Goal: Information Seeking & Learning: Learn about a topic

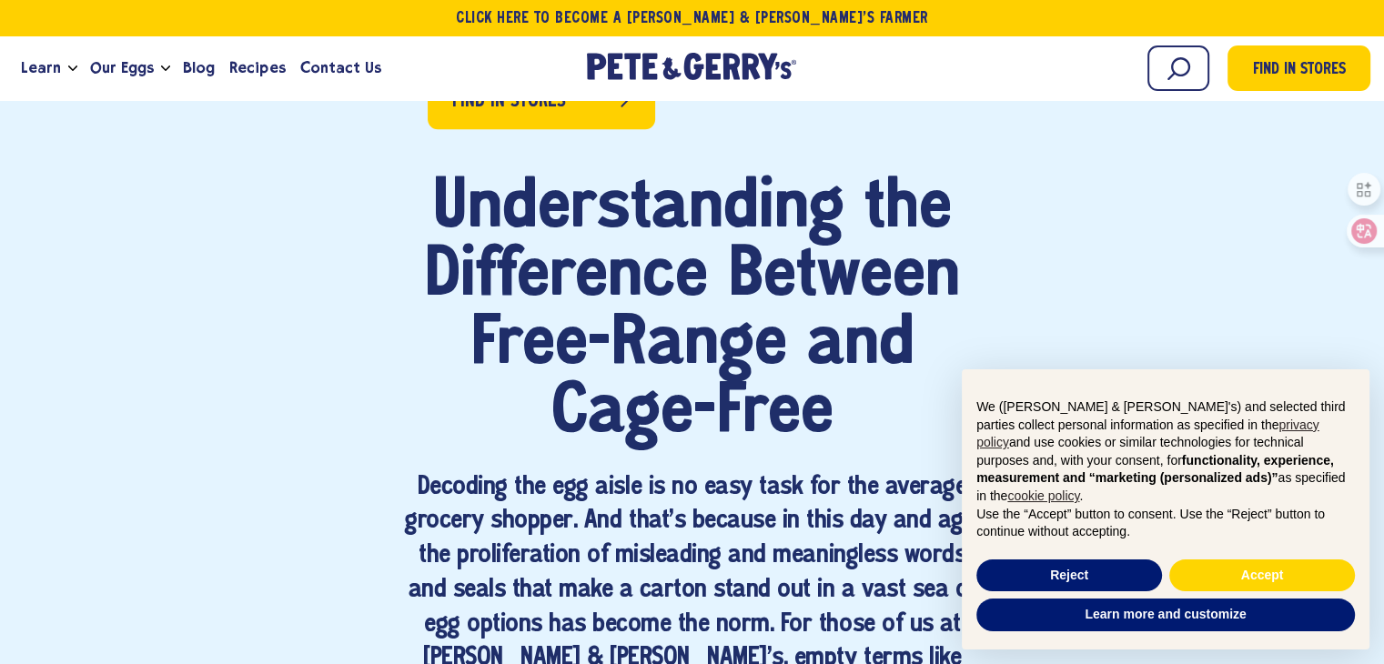
scroll to position [1092, 0]
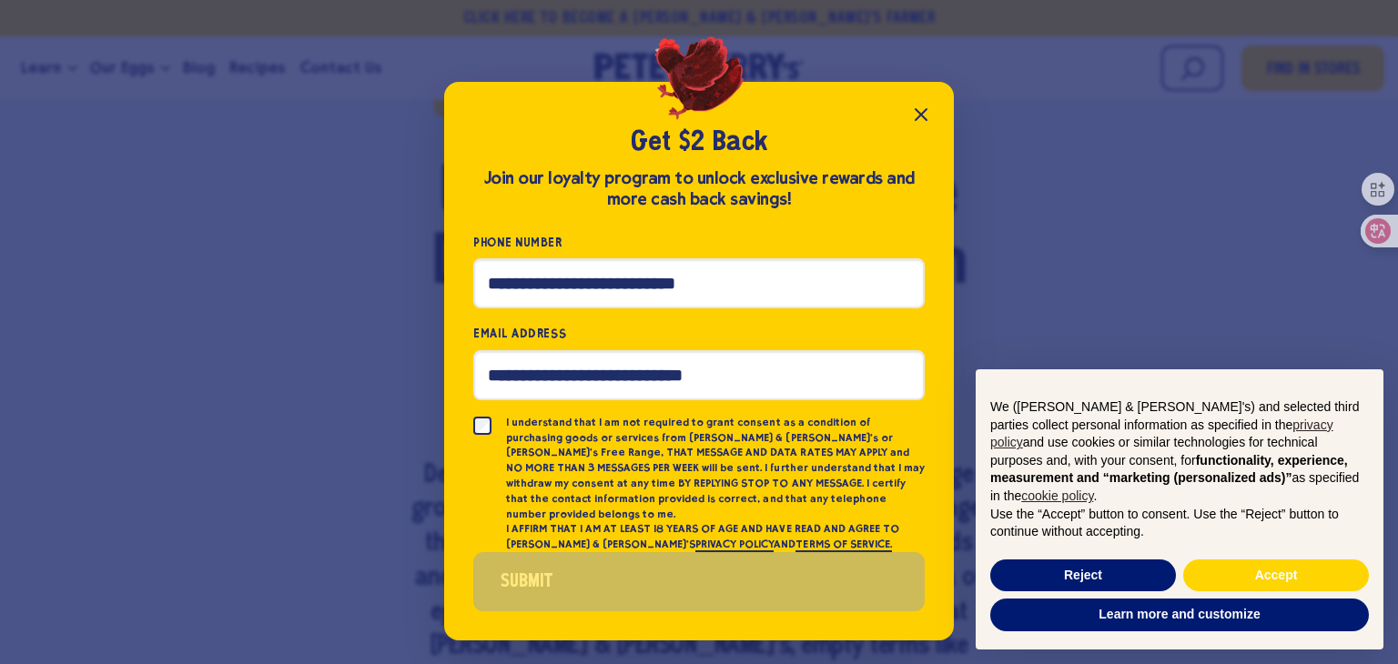
click at [922, 118] on icon "Close popup" at bounding box center [921, 115] width 22 height 22
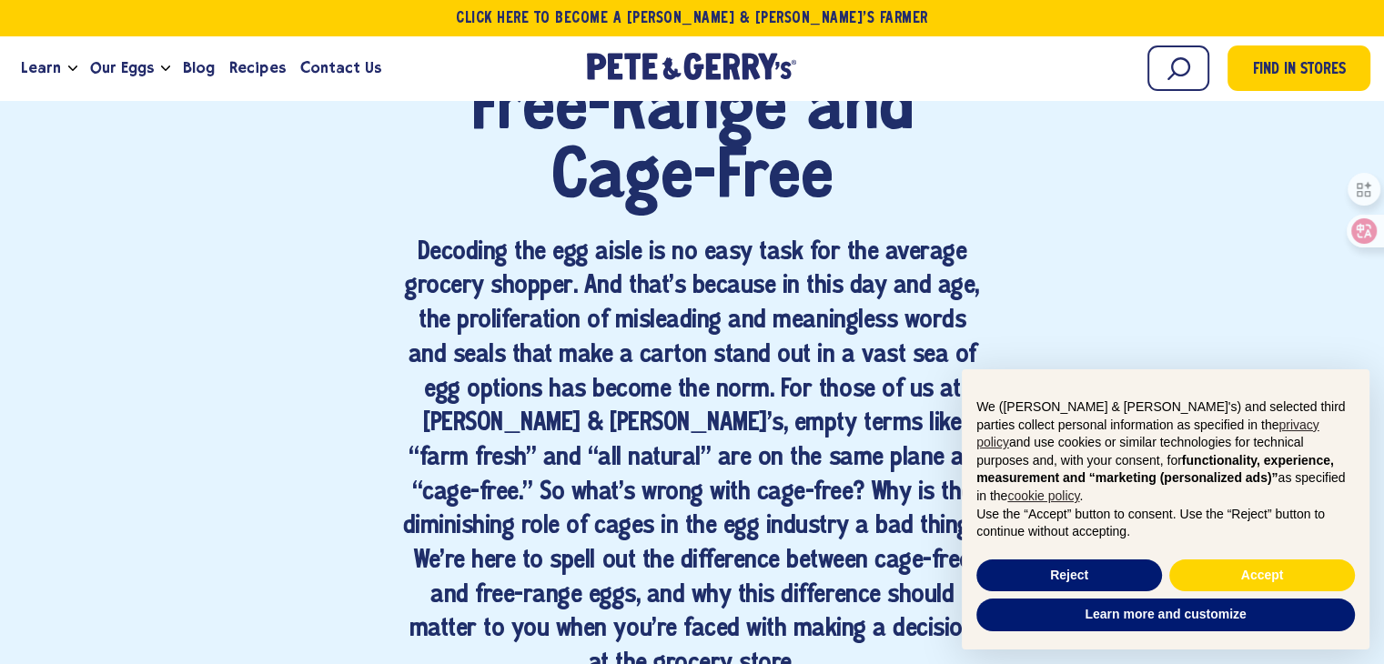
scroll to position [1365, 0]
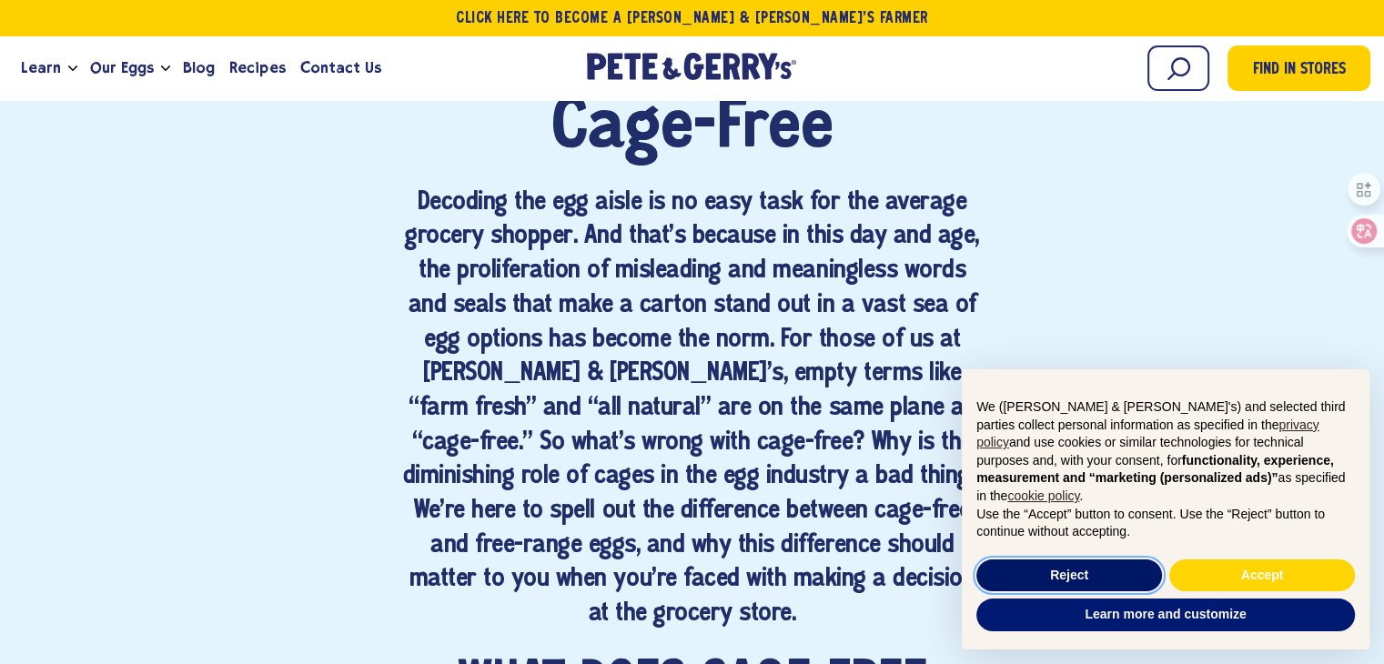
click at [1117, 578] on button "Reject" at bounding box center [1070, 576] width 186 height 33
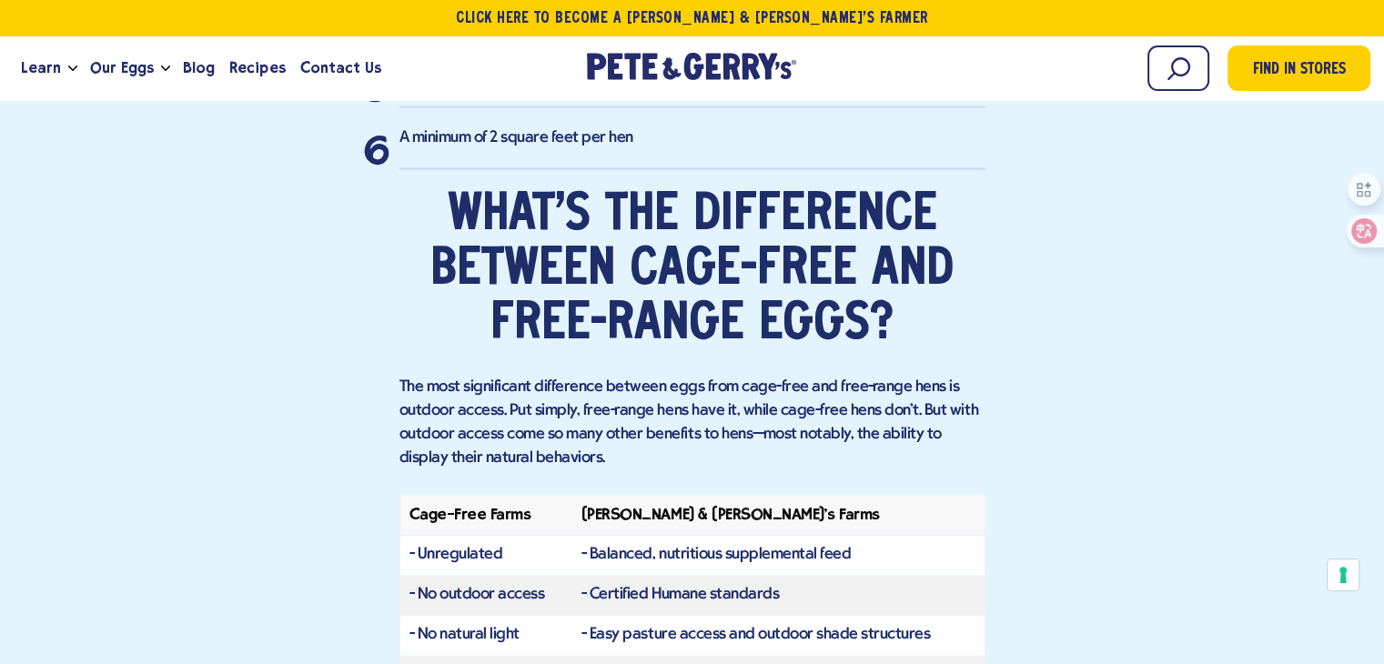
scroll to position [3616, 0]
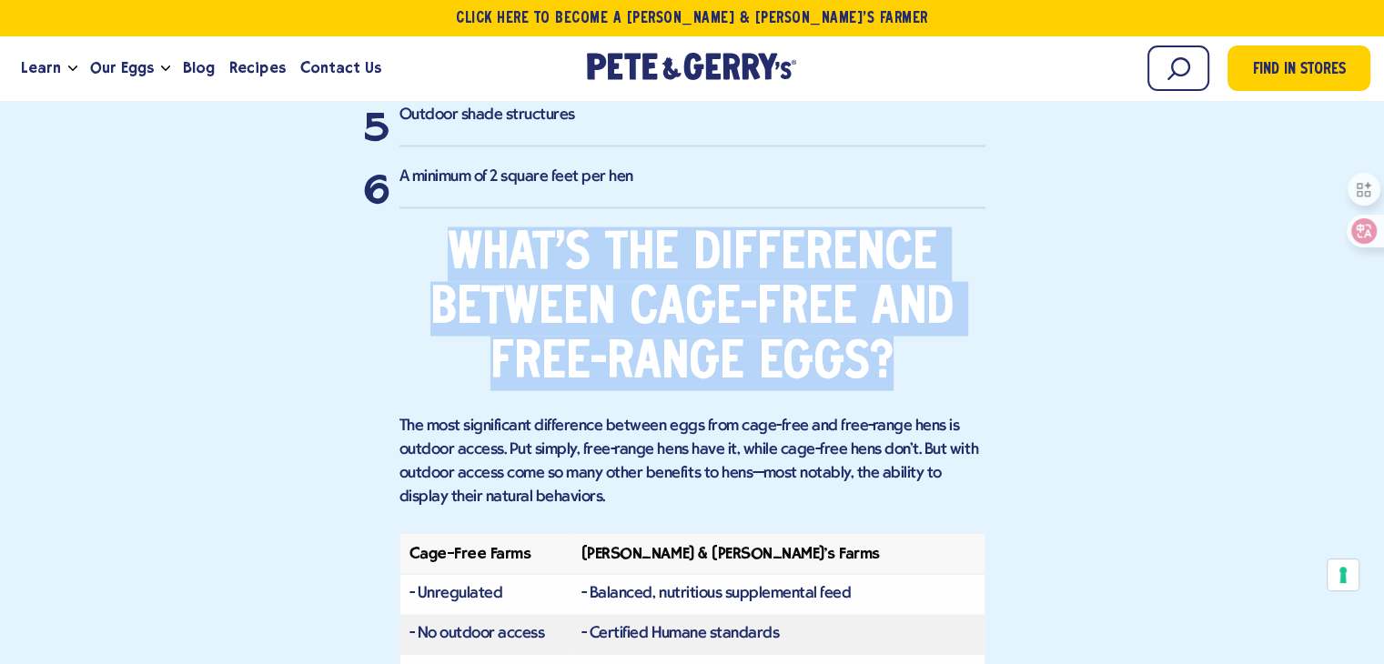
drag, startPoint x: 448, startPoint y: 166, endPoint x: 892, endPoint y: 274, distance: 457.1
click at [892, 274] on h2 "What's the difference between cage-free and free-range eggs?" at bounding box center [693, 310] width 586 height 164
copy h2 "What's the difference between cage-free and free-range eggs?"
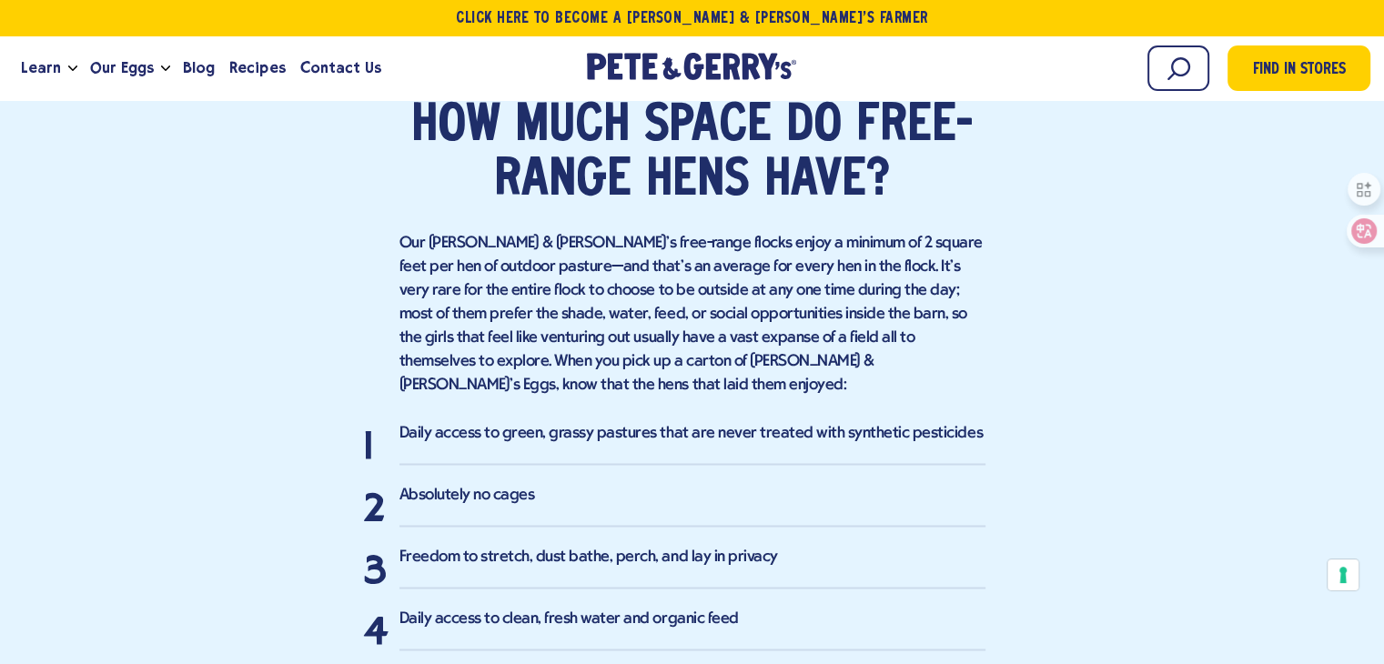
scroll to position [3185, 0]
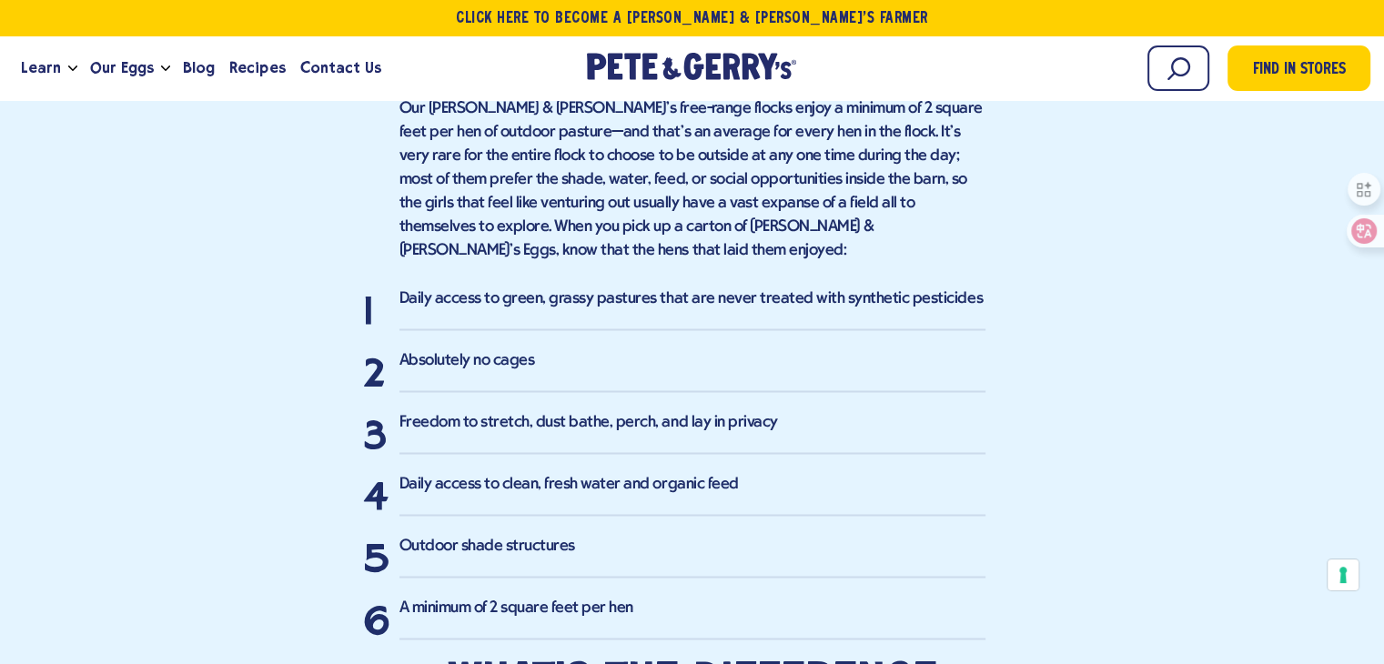
drag, startPoint x: 1088, startPoint y: 177, endPoint x: 1089, endPoint y: 14, distance: 162.9
click at [1089, 176] on div "Find in Stores Understanding the Difference Between Free-Range and Cage-Free Wh…" at bounding box center [692, 63] width 1357 height 4547
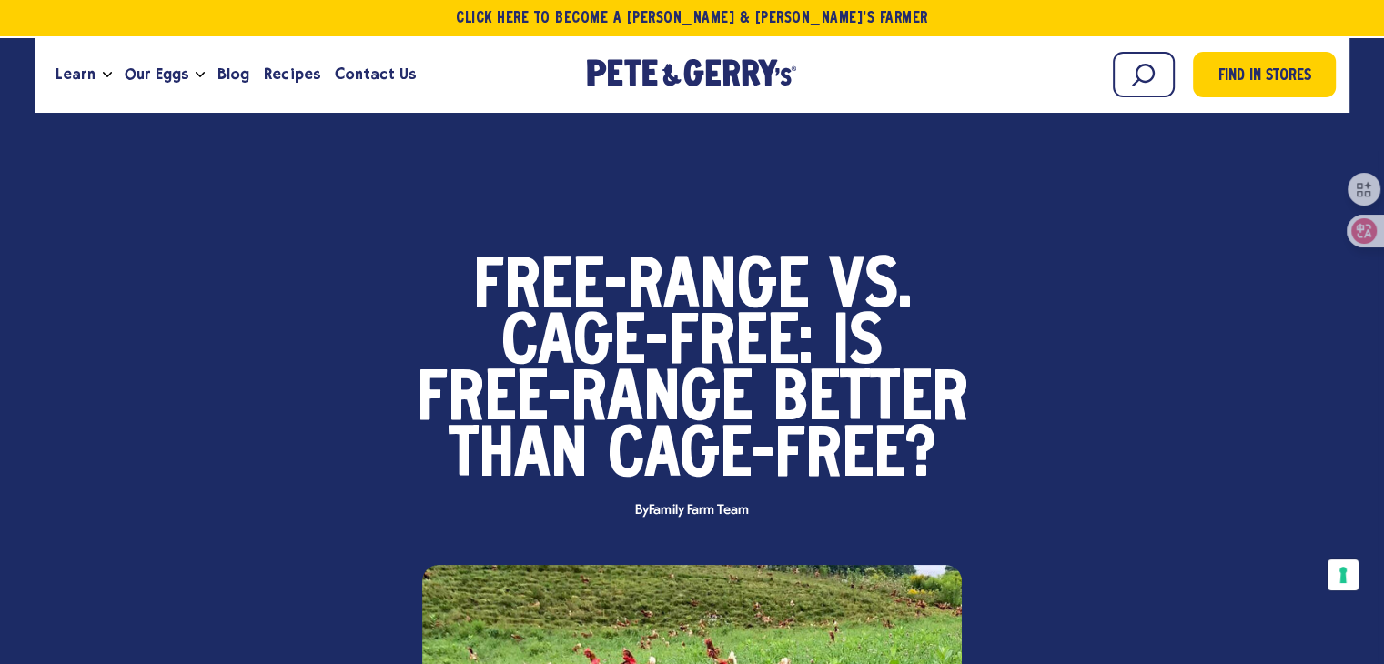
scroll to position [91, 0]
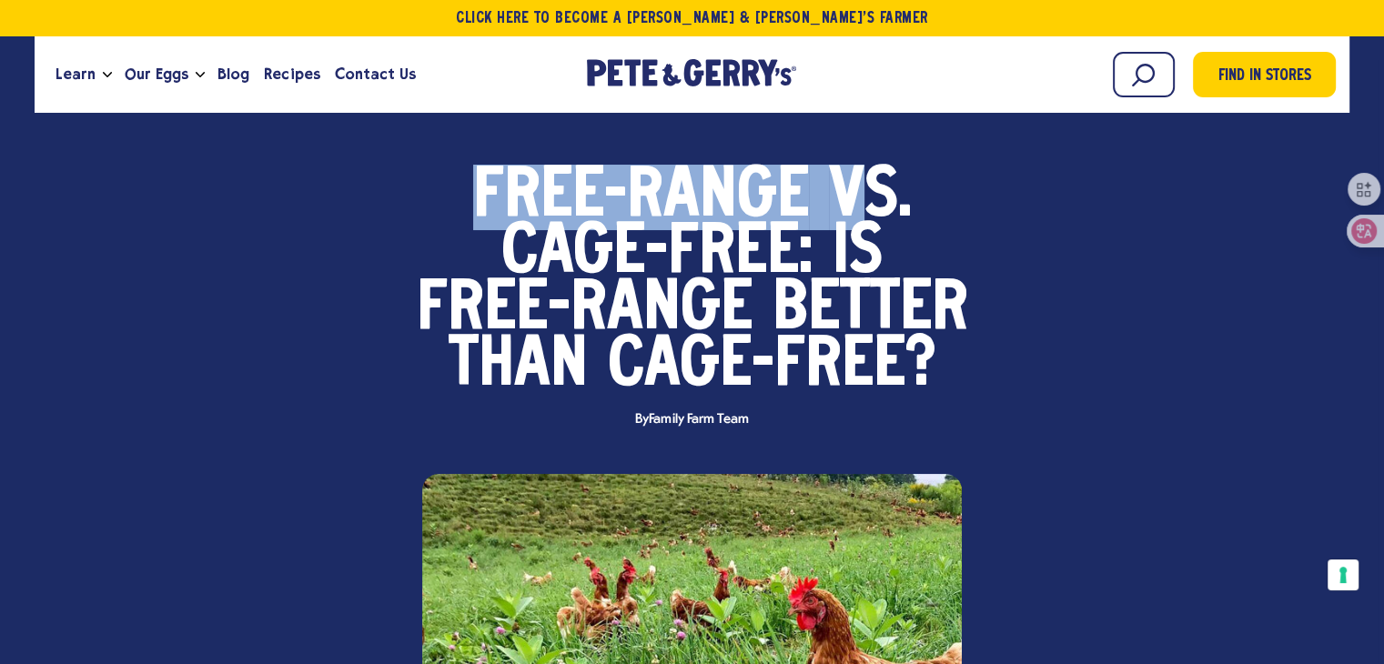
drag, startPoint x: 475, startPoint y: 176, endPoint x: 575, endPoint y: 156, distance: 102.1
click at [857, 202] on strong "Free-Range vs. Cage-Free: Is Free-Range Better Than Cage-Free?" at bounding box center [693, 282] width 552 height 235
click at [480, 176] on span "Free-Range" at bounding box center [641, 197] width 336 height 56
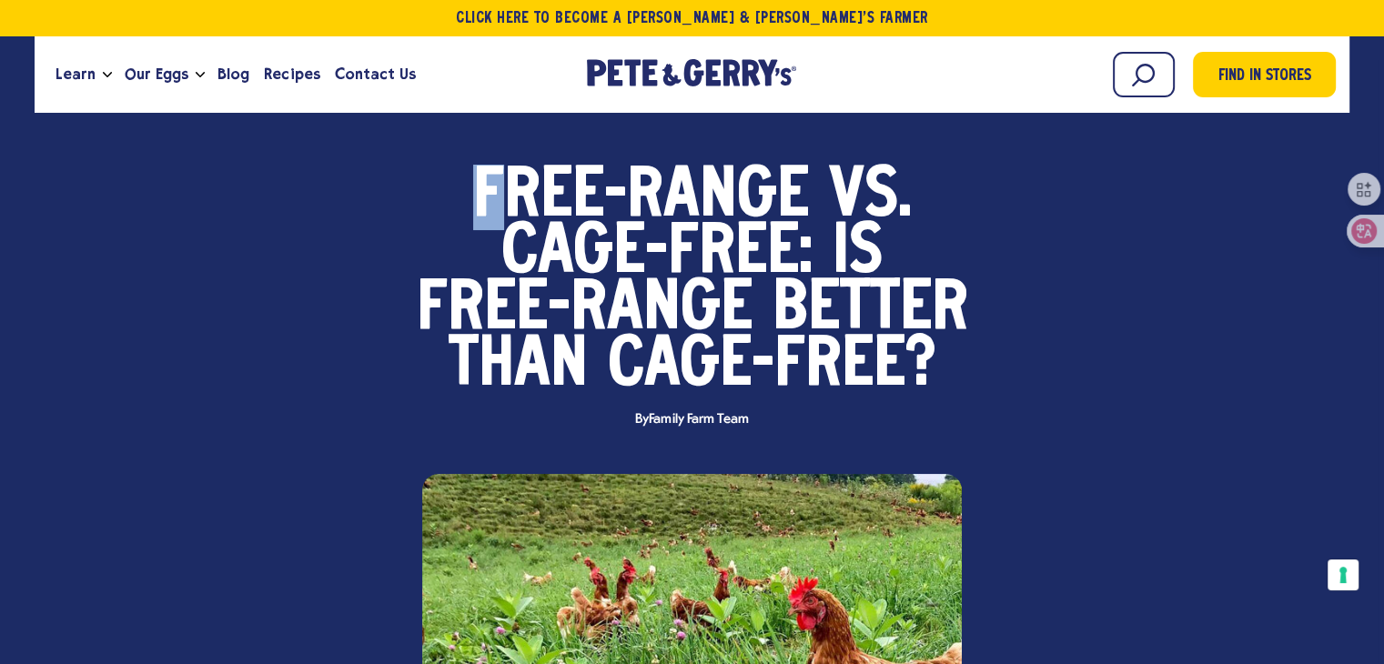
drag, startPoint x: 479, startPoint y: 169, endPoint x: 499, endPoint y: 167, distance: 20.1
click at [499, 169] on span "Free-Range" at bounding box center [641, 197] width 336 height 56
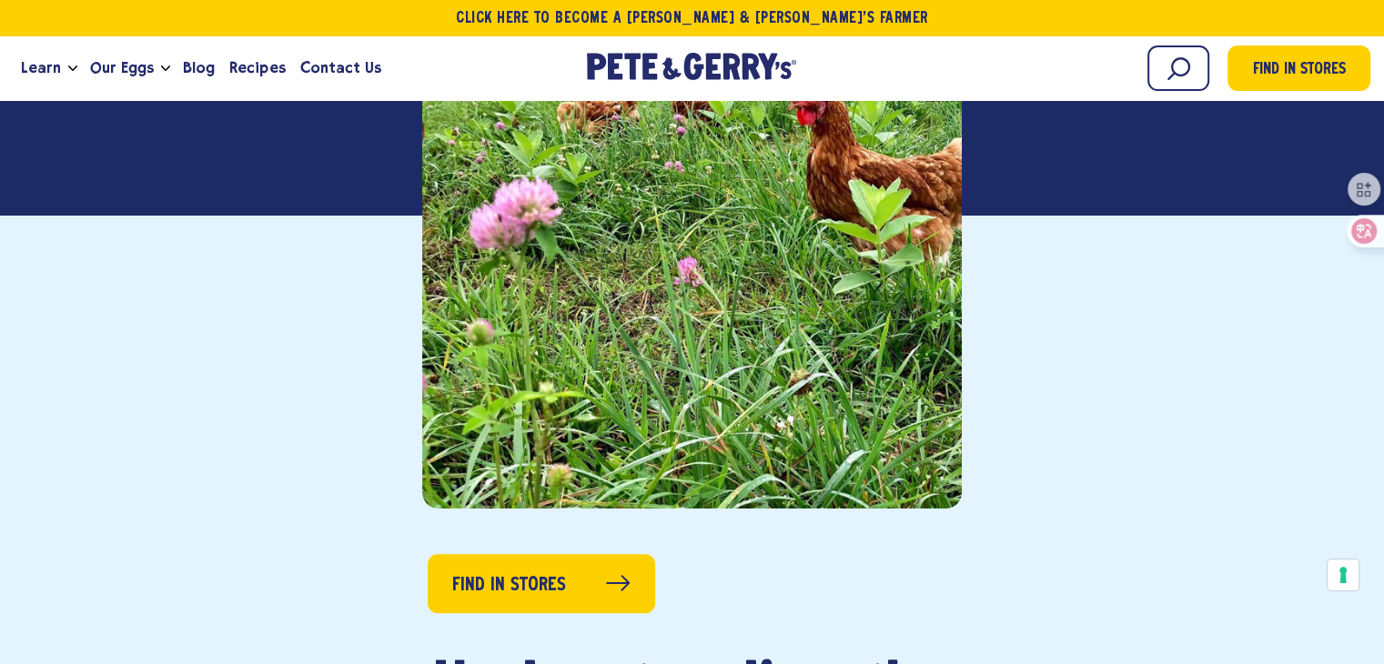
scroll to position [637, 0]
